Goal: Transaction & Acquisition: Purchase product/service

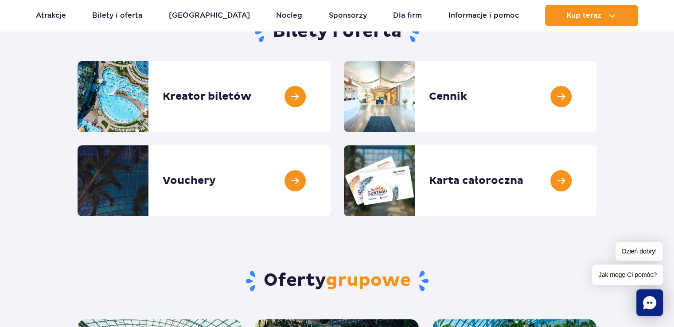
scroll to position [128, 0]
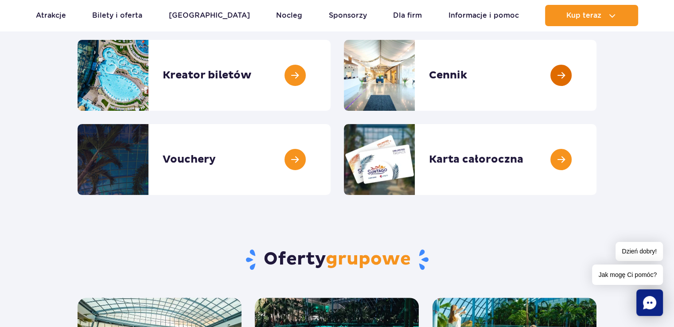
click at [596, 73] on link at bounding box center [596, 75] width 0 height 71
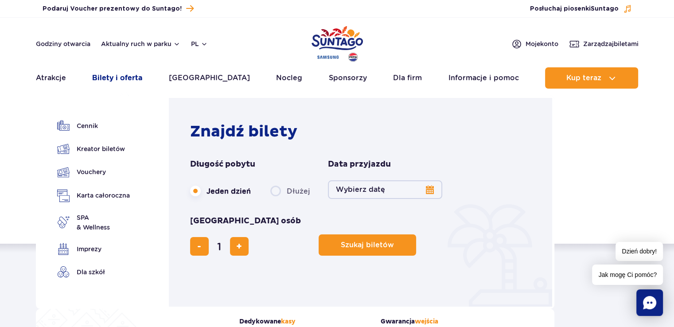
click at [118, 77] on link "Bilety i oferta" at bounding box center [117, 77] width 50 height 21
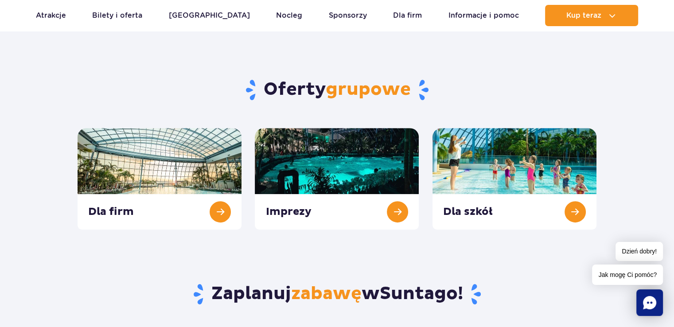
scroll to position [302, 0]
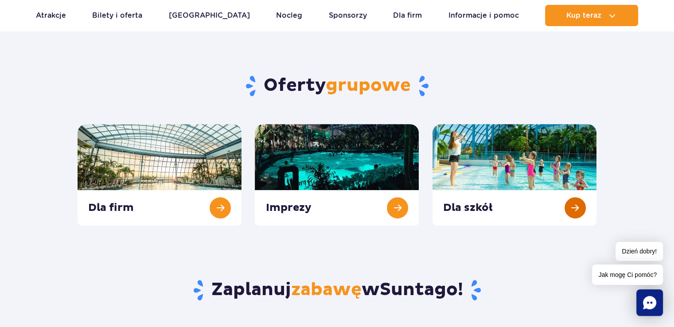
click at [574, 206] on link at bounding box center [514, 174] width 164 height 101
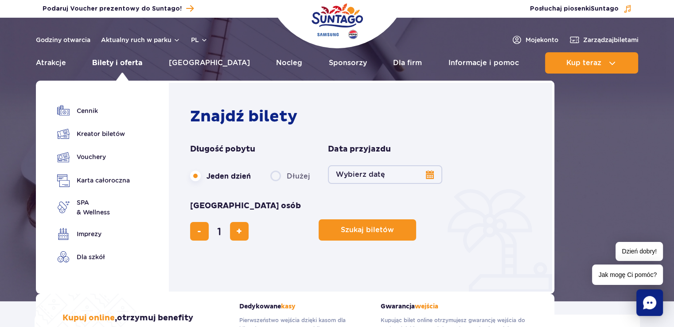
click at [133, 61] on link "Bilety i oferta" at bounding box center [117, 62] width 50 height 21
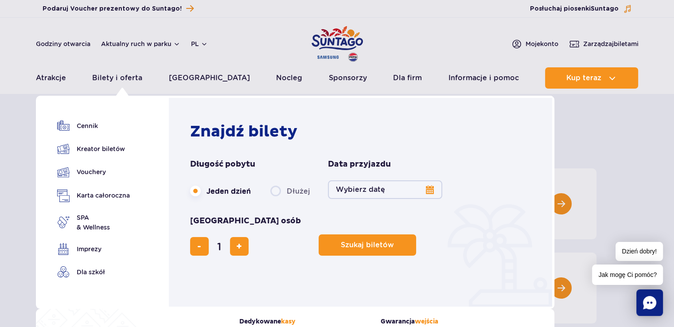
click at [429, 190] on button "Wybierz datę" at bounding box center [385, 189] width 114 height 19
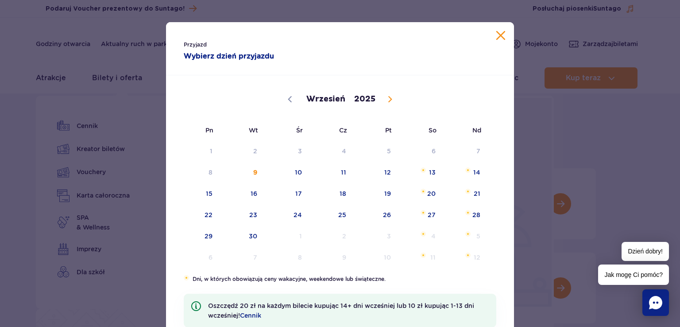
click at [387, 100] on icon at bounding box center [390, 99] width 6 height 6
select select "9"
click at [206, 216] on span "20" at bounding box center [197, 215] width 45 height 20
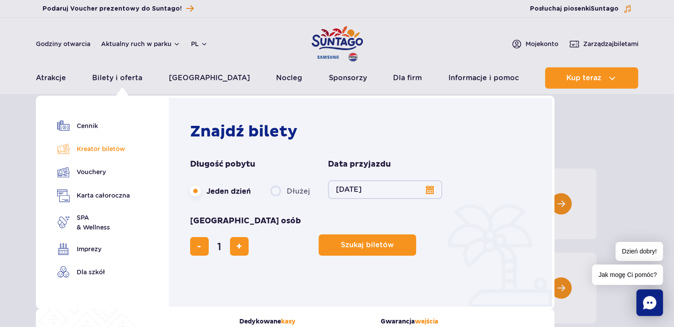
click at [116, 145] on link "Kreator biletów" at bounding box center [93, 149] width 73 height 12
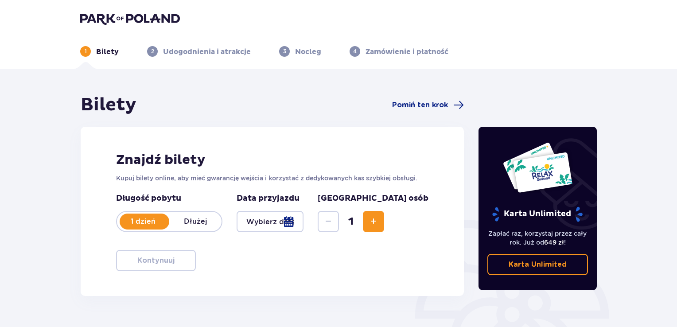
click at [303, 222] on div at bounding box center [270, 221] width 67 height 21
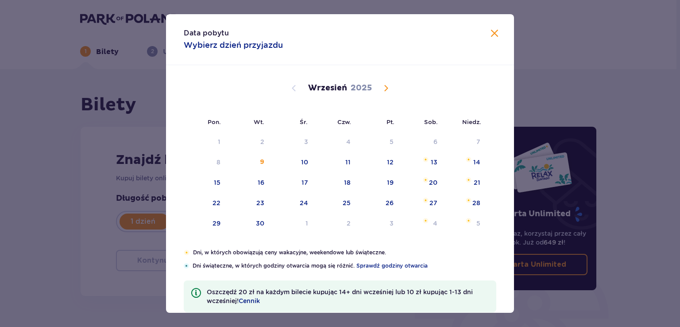
click at [384, 87] on span "Calendar" at bounding box center [386, 88] width 11 height 11
click at [214, 201] on div "20" at bounding box center [217, 202] width 8 height 9
type input "[DATE]"
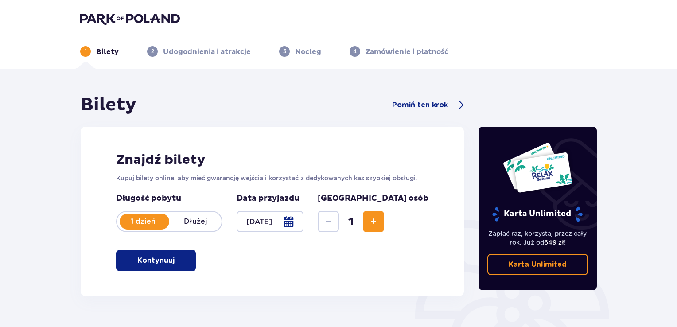
click at [379, 218] on span "Increase" at bounding box center [373, 221] width 11 height 11
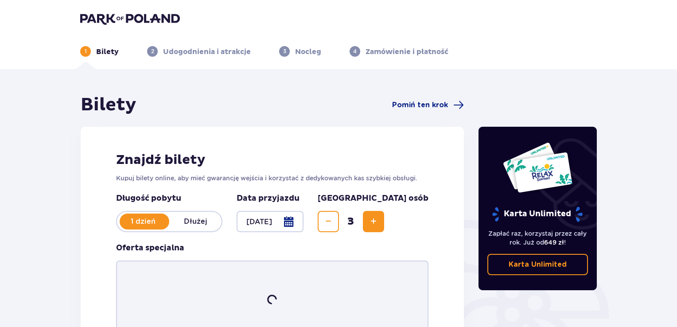
click at [379, 218] on span "Increase" at bounding box center [373, 221] width 11 height 11
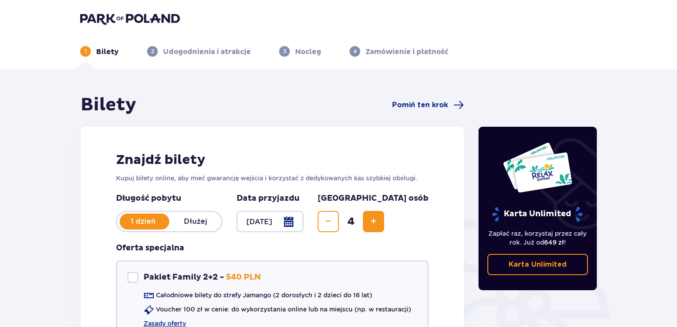
click at [379, 218] on span "Increase" at bounding box center [373, 221] width 11 height 11
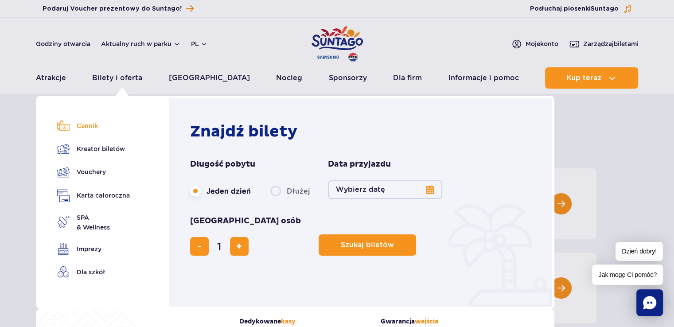
click at [86, 124] on link "Cennik" at bounding box center [93, 126] width 73 height 12
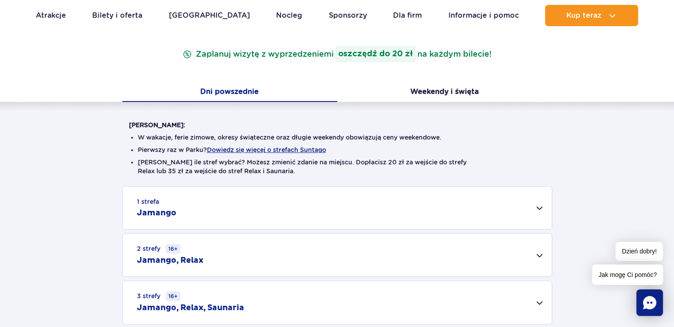
scroll to position [140, 0]
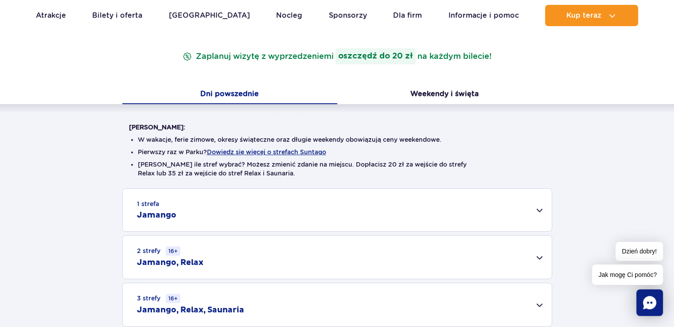
click at [537, 208] on div "1 strefa Jamango" at bounding box center [337, 210] width 429 height 43
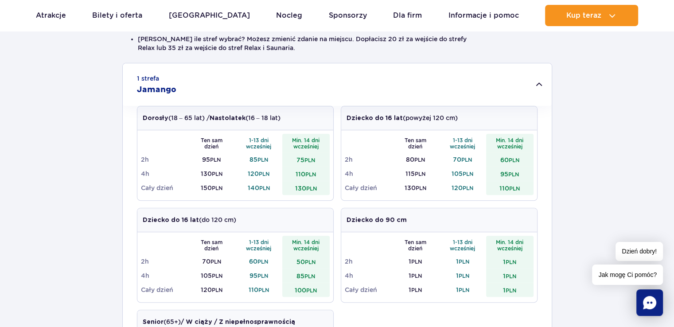
scroll to position [0, 0]
